Goal: Communication & Community: Answer question/provide support

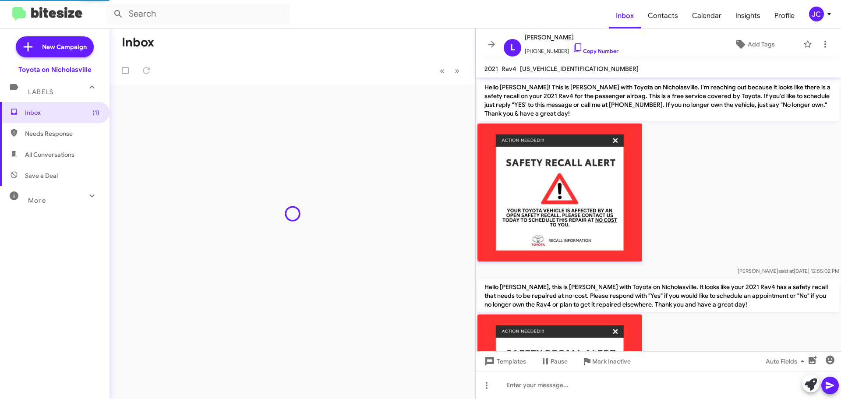
scroll to position [185, 0]
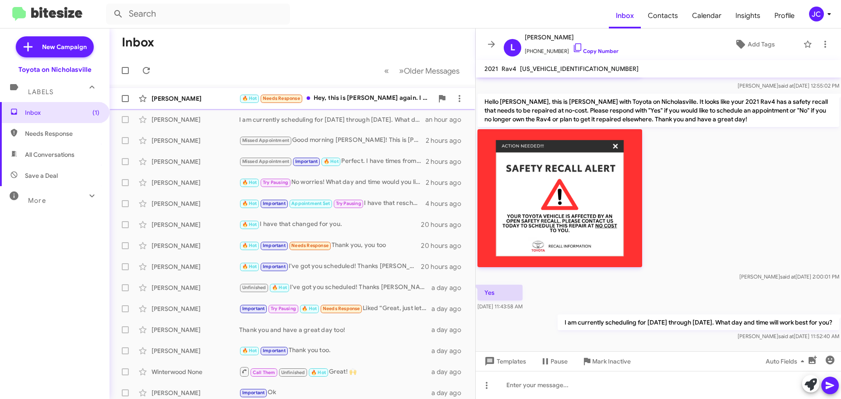
click at [191, 102] on div "[PERSON_NAME]" at bounding box center [196, 98] width 88 height 9
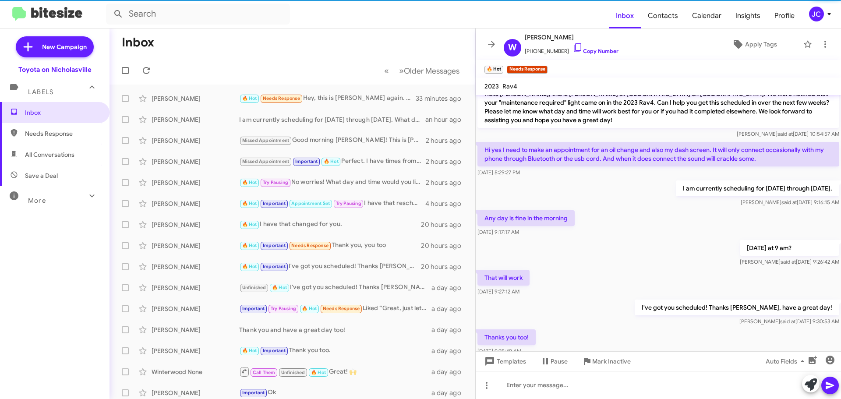
scroll to position [134, 0]
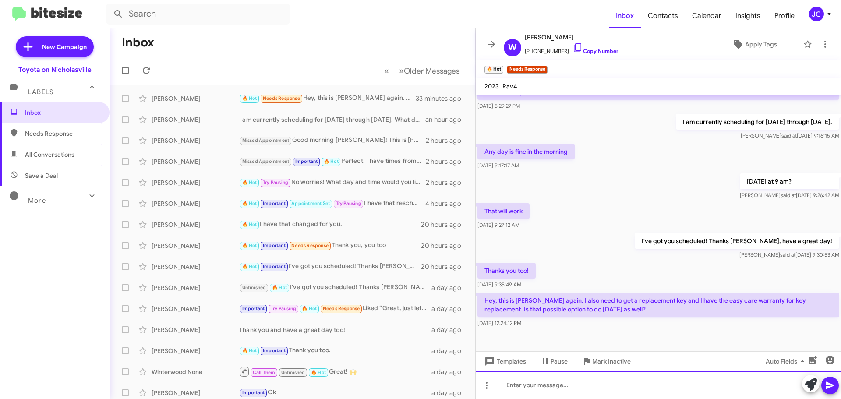
click at [582, 392] on div at bounding box center [658, 385] width 365 height 28
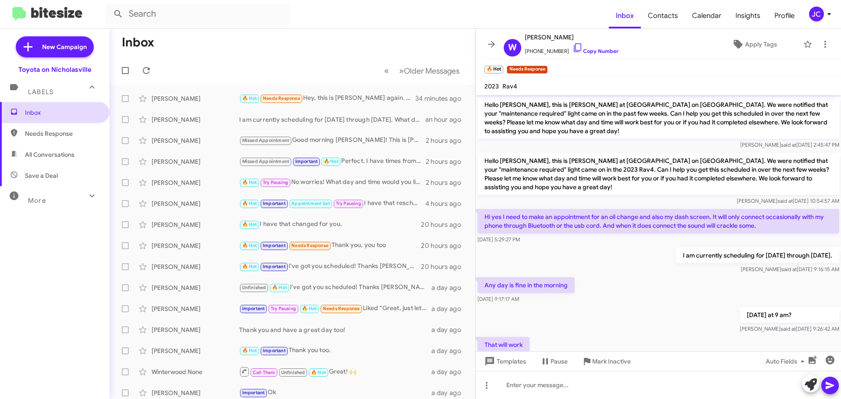
click at [64, 107] on span "Inbox" at bounding box center [55, 112] width 110 height 21
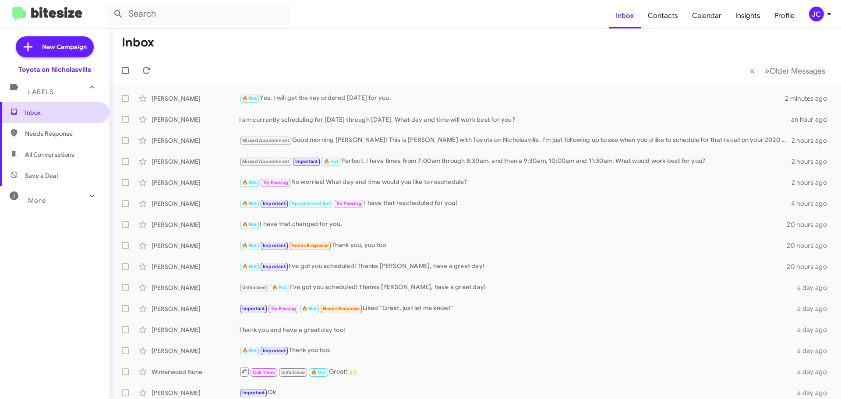
click at [49, 117] on span "Inbox" at bounding box center [55, 112] width 110 height 21
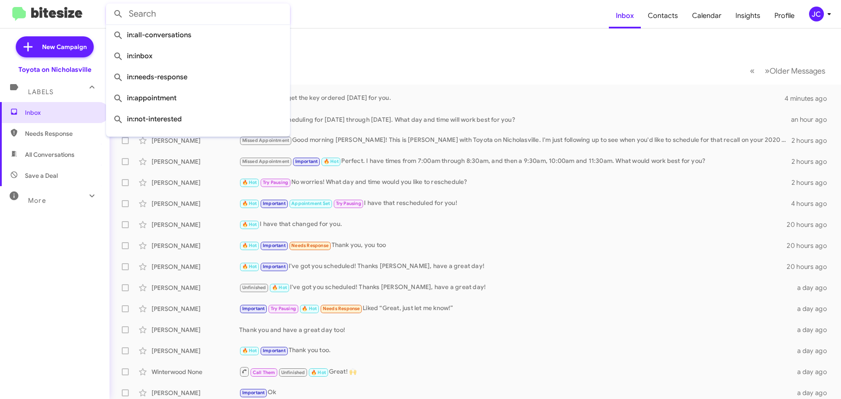
drag, startPoint x: 170, startPoint y: 17, endPoint x: 173, endPoint y: 10, distance: 8.2
click at [170, 17] on input "text" at bounding box center [198, 14] width 184 height 21
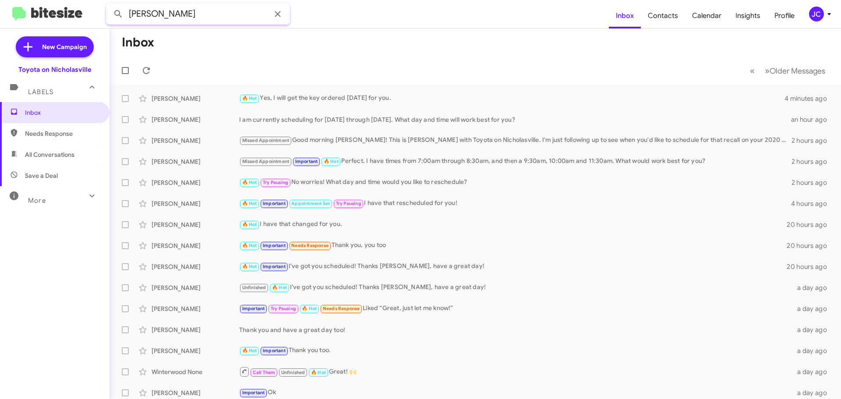
type input "tom cain"
click at [110, 5] on button at bounding box center [119, 14] width 18 height 18
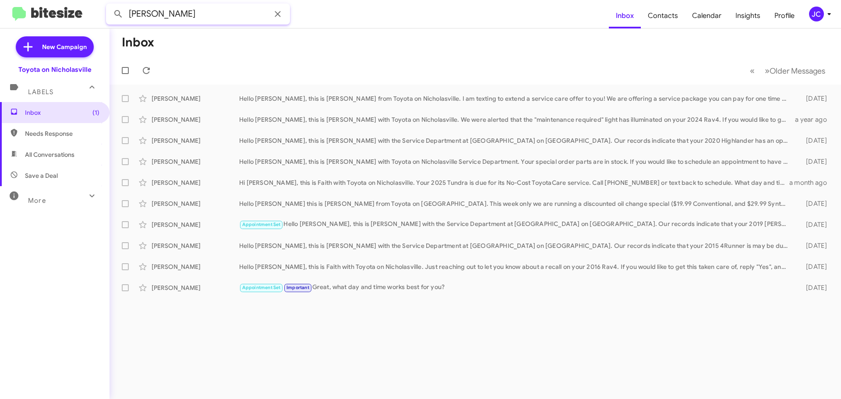
drag, startPoint x: 144, startPoint y: 17, endPoint x: -10, endPoint y: 10, distance: 153.5
click at [0, 10] on html "tom cain Inbox Contacts Calendar Insights Profile JC New Campaign Toyota on Nic…" at bounding box center [420, 199] width 841 height 399
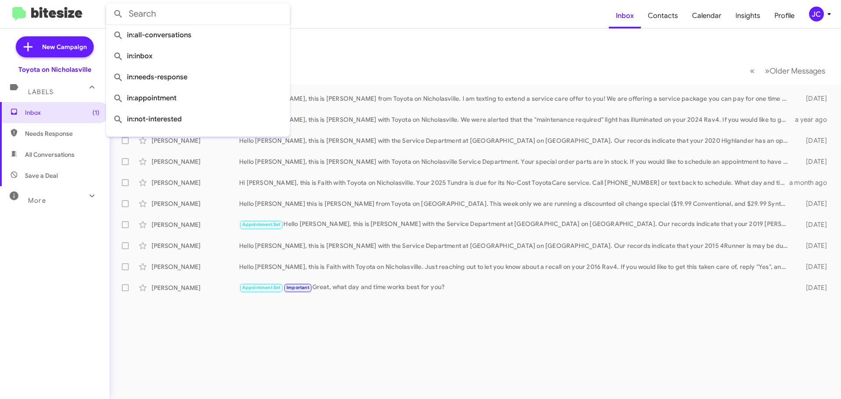
click at [110, 5] on button at bounding box center [119, 14] width 18 height 18
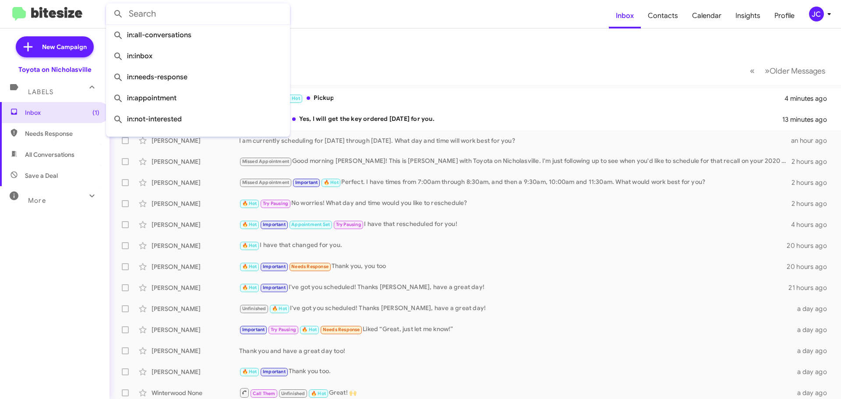
click at [373, 43] on mat-toolbar-row "Inbox" at bounding box center [476, 42] width 732 height 28
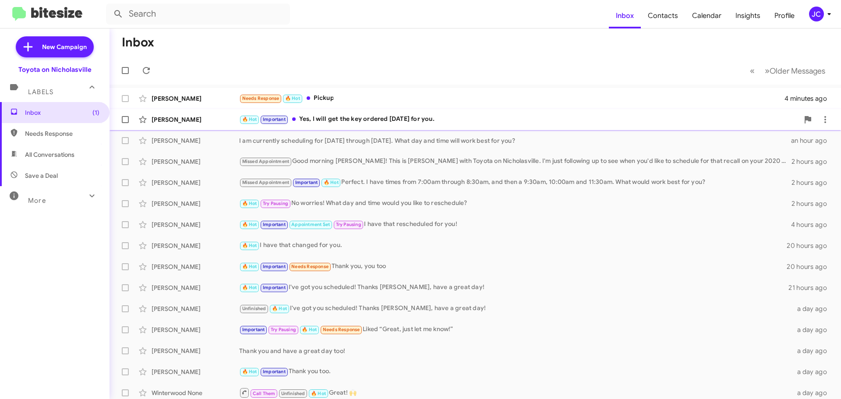
click at [162, 116] on div "[PERSON_NAME]" at bounding box center [196, 119] width 88 height 9
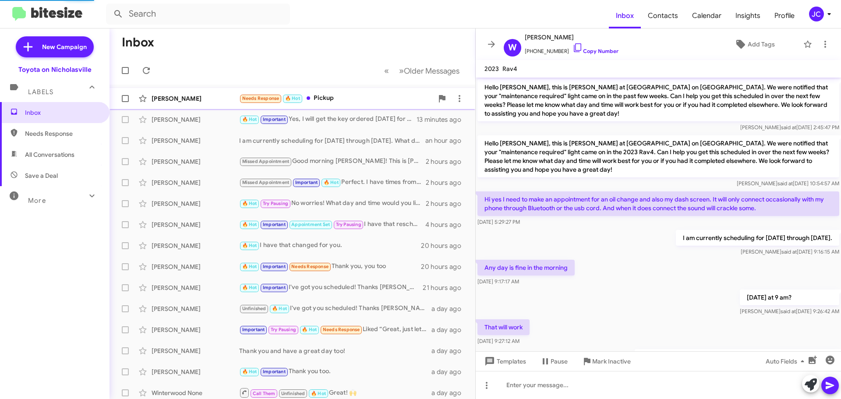
scroll to position [180, 0]
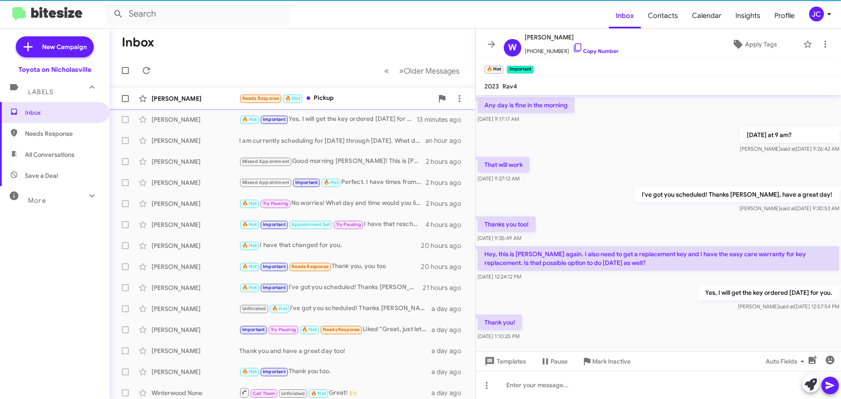
click at [187, 97] on div "Robin Cooke" at bounding box center [196, 98] width 88 height 9
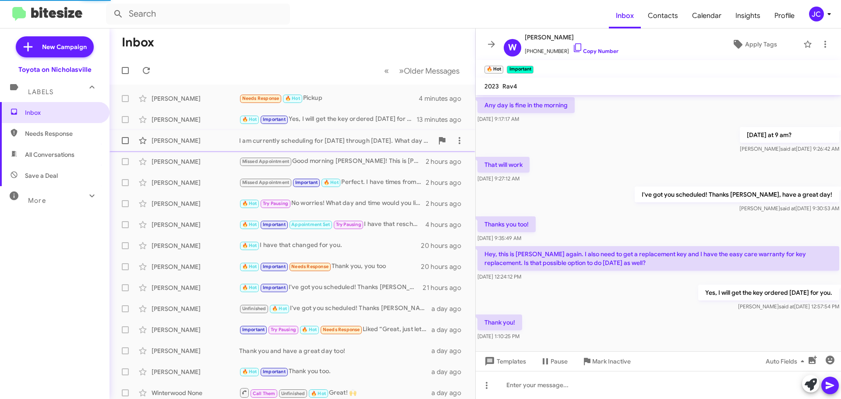
scroll to position [706, 0]
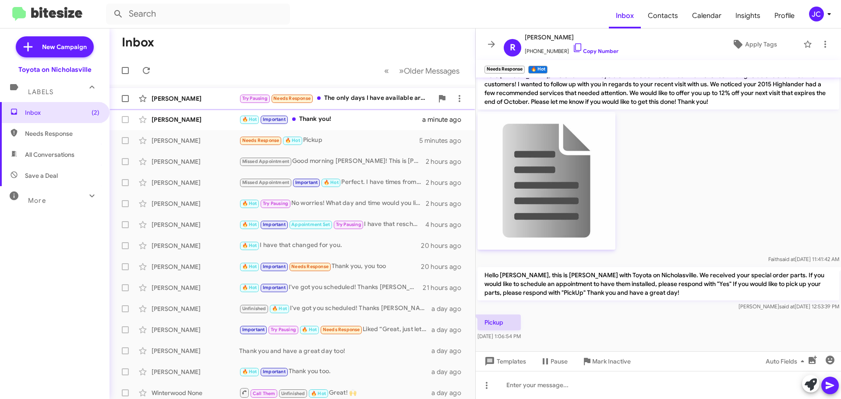
click at [169, 92] on div "Laura Dewald Try Pausing Needs Response The only days I have available are M an…" at bounding box center [293, 99] width 352 height 18
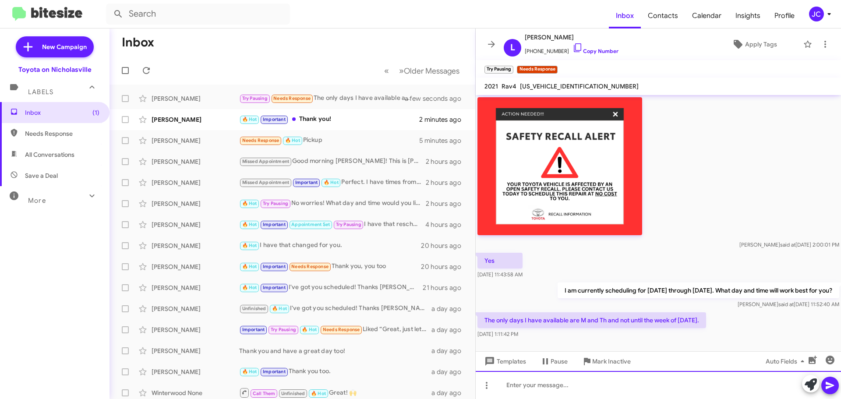
click at [522, 385] on div at bounding box center [658, 385] width 365 height 28
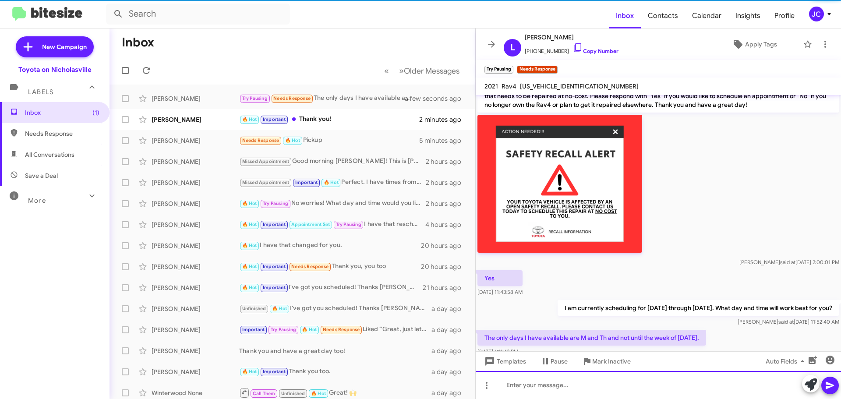
scroll to position [267, 0]
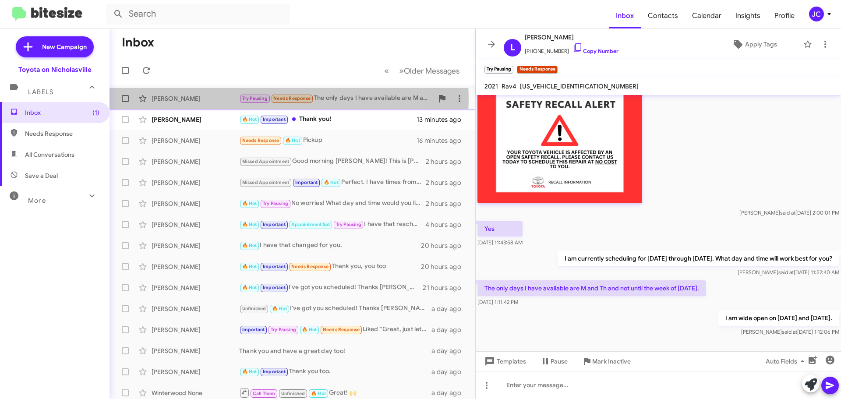
click at [168, 99] on div "[PERSON_NAME]" at bounding box center [196, 98] width 88 height 9
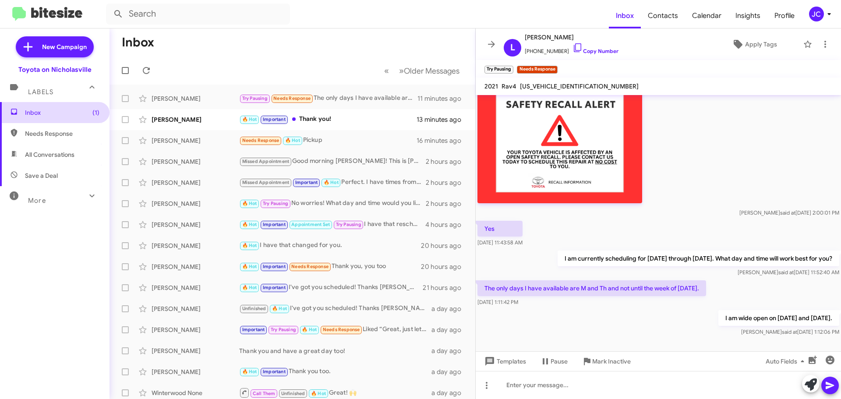
click at [63, 110] on span "Inbox (1)" at bounding box center [62, 112] width 74 height 9
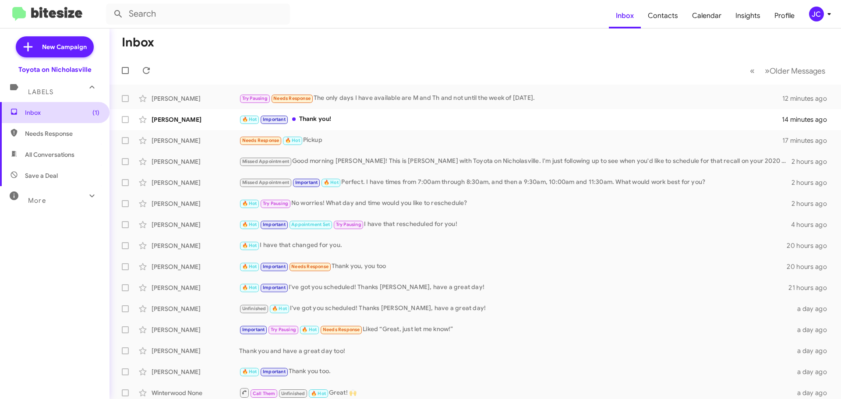
click at [75, 119] on span "Inbox (1)" at bounding box center [55, 112] width 110 height 21
click at [196, 91] on div "Laura Dewald Try Pausing 🔥 Hot Needs Response Can I schedule an early appointme…" at bounding box center [475, 99] width 717 height 18
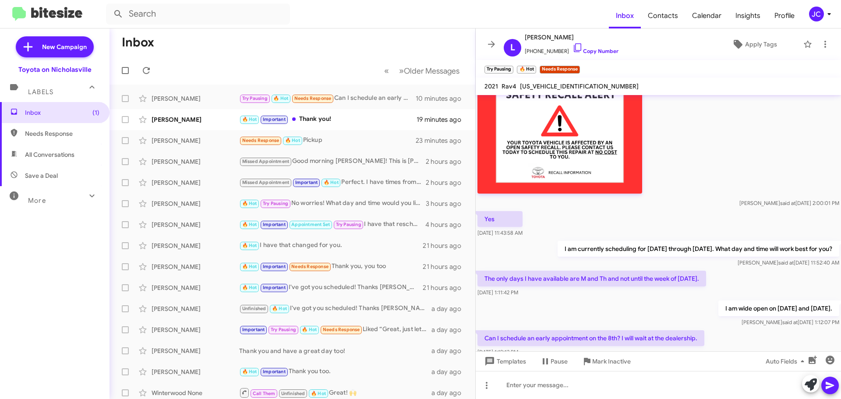
scroll to position [299, 0]
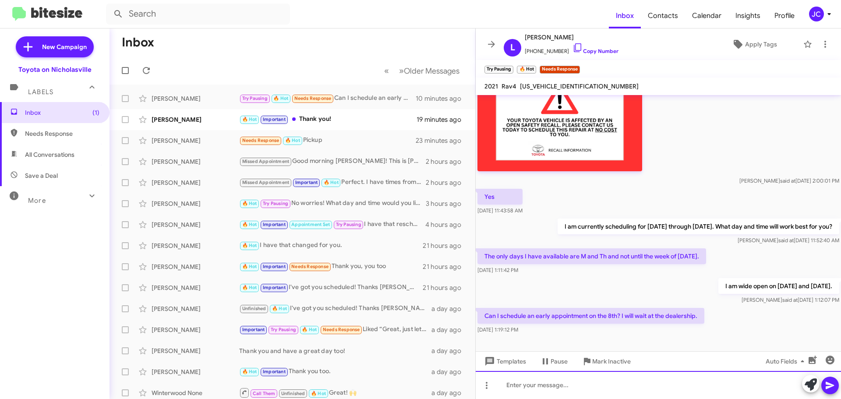
click at [664, 379] on div at bounding box center [658, 385] width 365 height 28
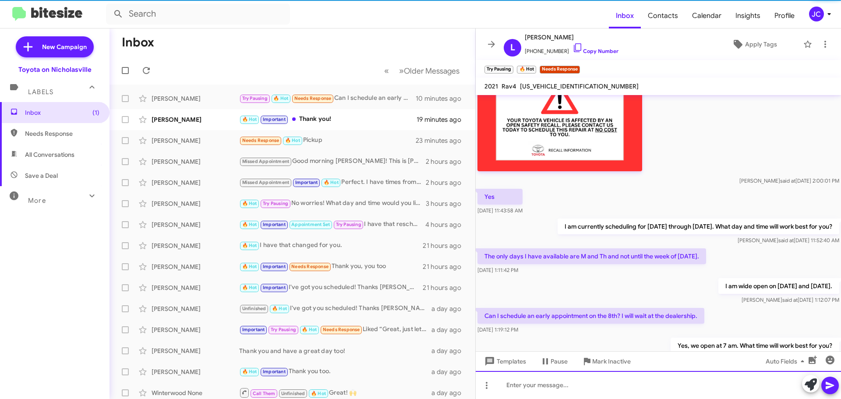
scroll to position [0, 0]
